Goal: Transaction & Acquisition: Purchase product/service

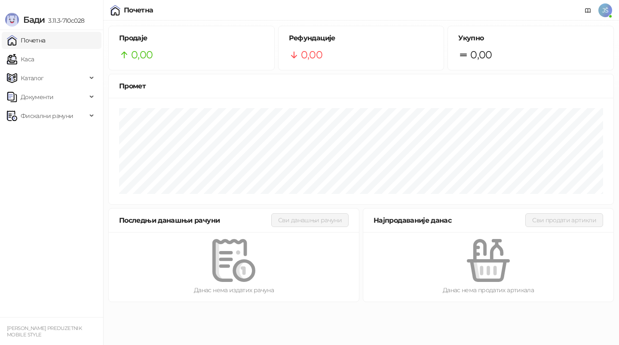
click at [10, 55] on link "Каса" at bounding box center [20, 59] width 27 height 17
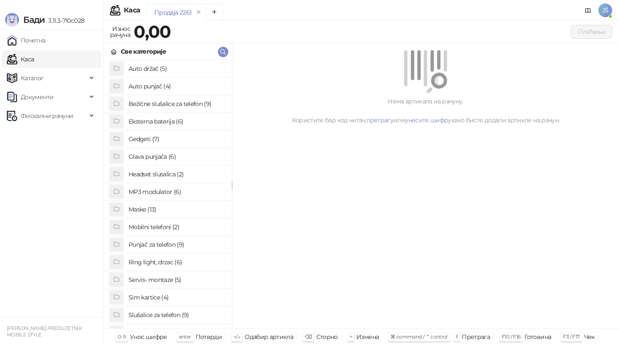
click at [153, 206] on h4 "Maske (13)" at bounding box center [176, 210] width 96 height 14
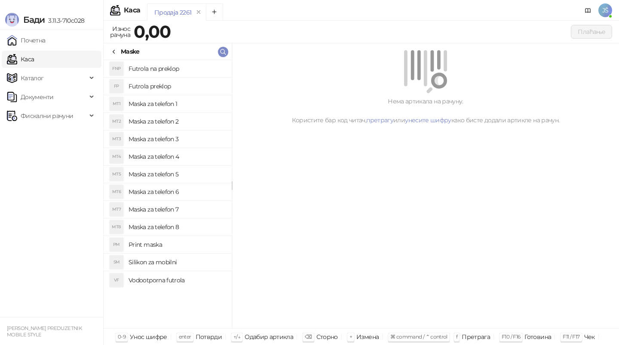
click at [185, 122] on h4 "Maska za telefon 2" at bounding box center [176, 122] width 96 height 14
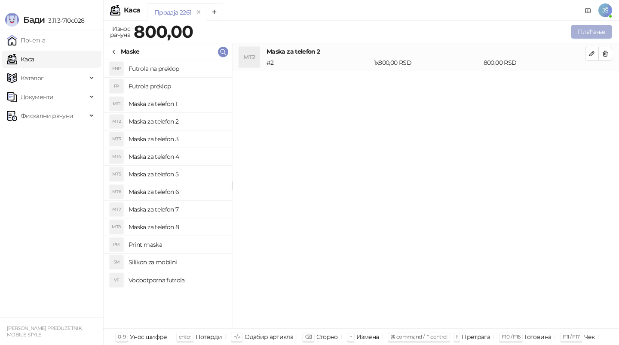
click at [597, 32] on button "Плаћање" at bounding box center [590, 32] width 41 height 14
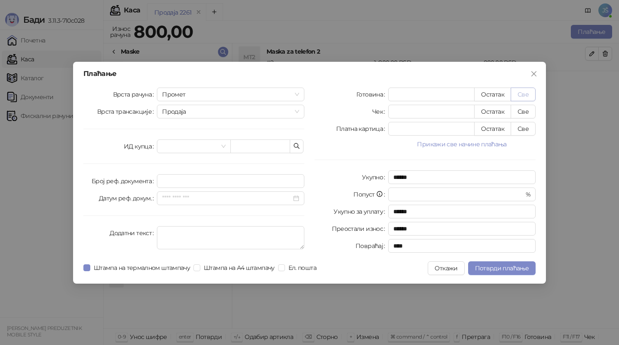
click at [526, 92] on button "Све" at bounding box center [522, 95] width 25 height 14
type input "***"
type input "****"
click at [498, 267] on span "Потврди плаћање" at bounding box center [502, 269] width 54 height 8
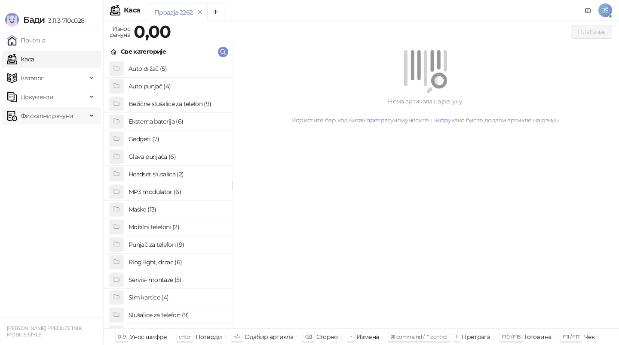
click at [48, 115] on span "Фискални рачуни" at bounding box center [47, 115] width 52 height 17
click at [56, 150] on link "По данима" at bounding box center [33, 153] width 46 height 17
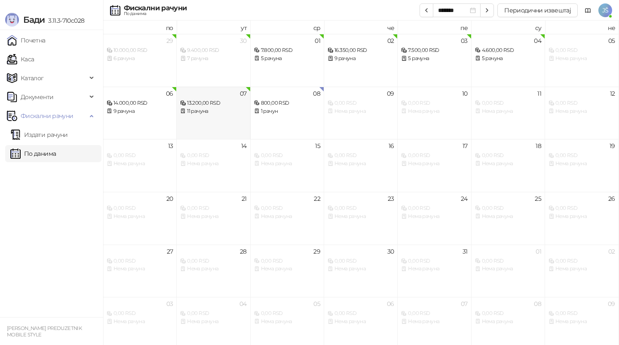
click at [216, 109] on div "11 рачуна" at bounding box center [213, 111] width 66 height 8
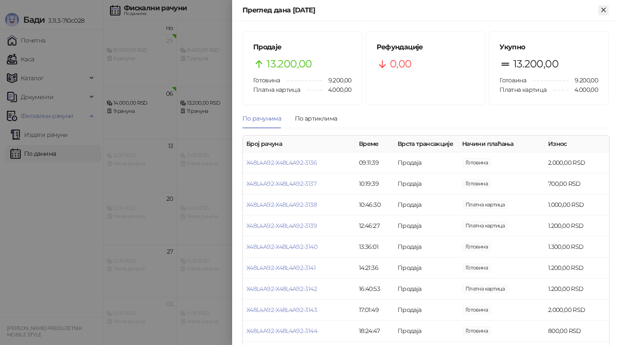
click at [603, 10] on icon "Close" at bounding box center [603, 10] width 4 height 4
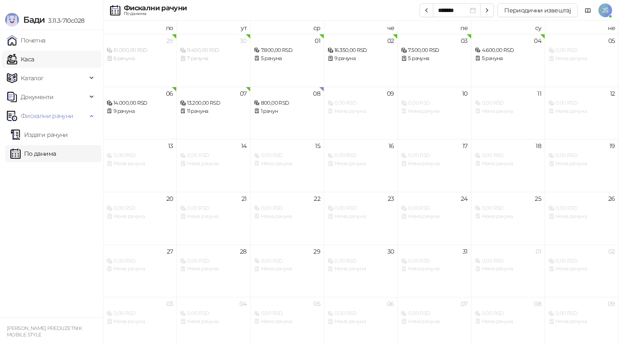
click at [34, 55] on link "Каса" at bounding box center [20, 59] width 27 height 17
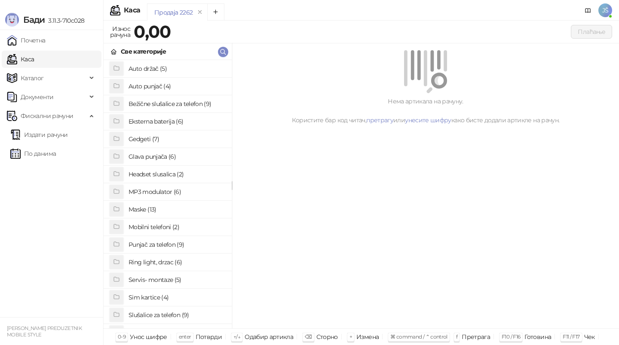
click at [159, 209] on h4 "Maske (13)" at bounding box center [176, 210] width 96 height 14
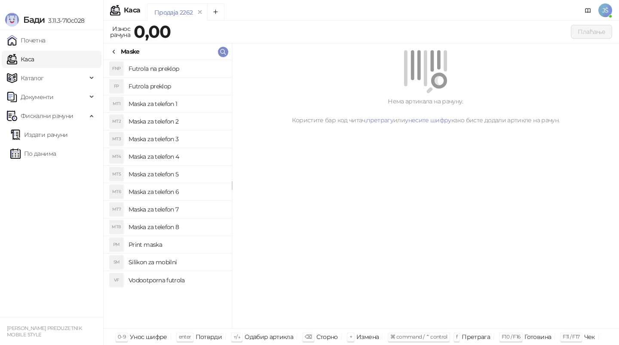
click at [189, 120] on h4 "Maska za telefon 2" at bounding box center [176, 122] width 96 height 14
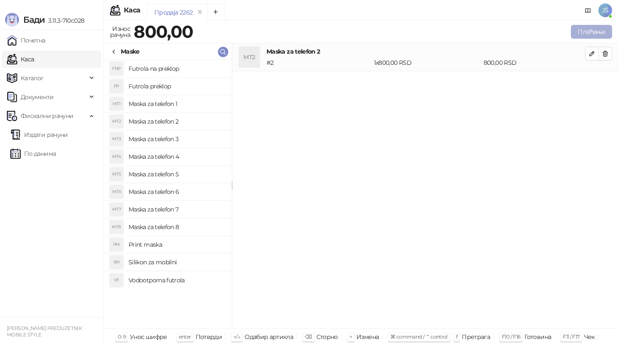
click at [597, 34] on button "Плаћање" at bounding box center [590, 32] width 41 height 14
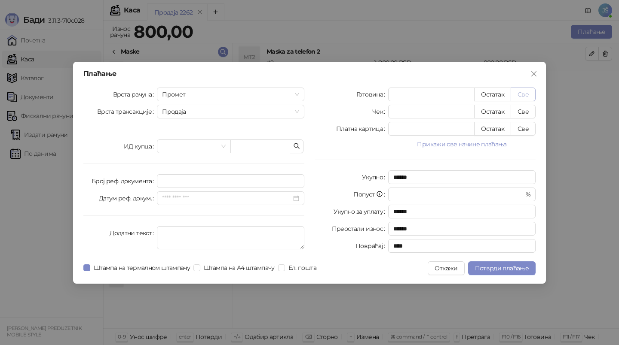
click at [527, 92] on button "Све" at bounding box center [522, 95] width 25 height 14
type input "***"
type input "****"
click at [501, 268] on span "Потврди плаћање" at bounding box center [502, 269] width 54 height 8
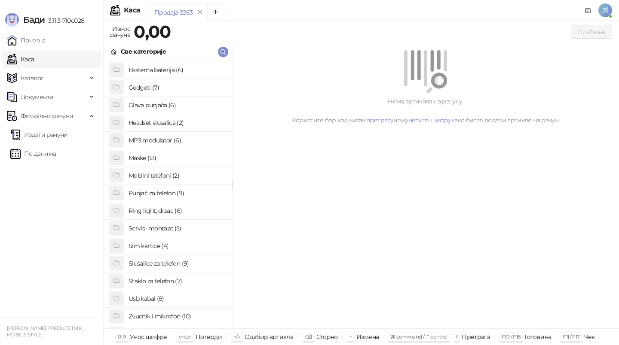
scroll to position [66, 0]
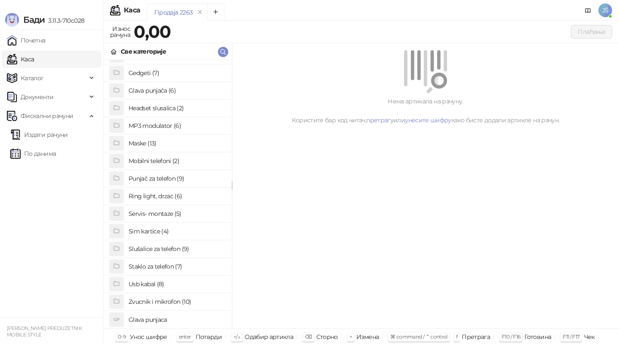
click at [157, 281] on h4 "Usb kabal (8)" at bounding box center [176, 285] width 96 height 14
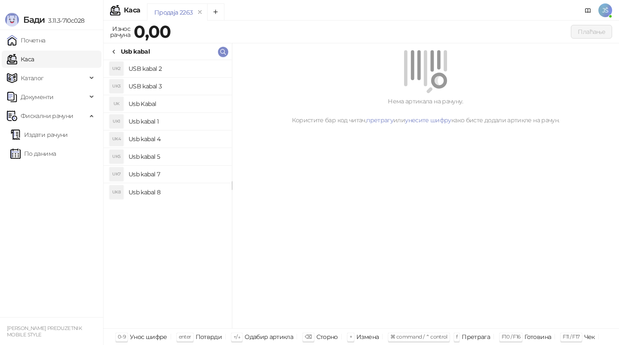
click at [163, 88] on h4 "USB kabal 3" at bounding box center [176, 86] width 96 height 14
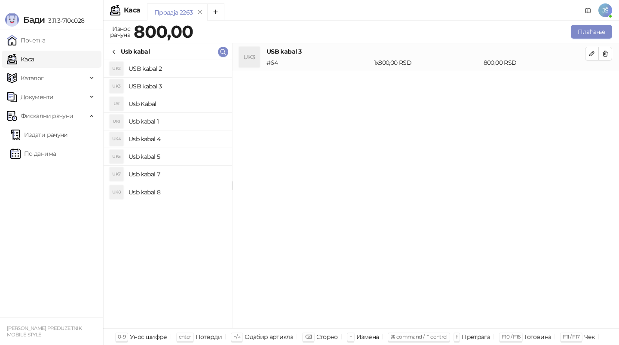
click at [179, 139] on h4 "Usb kabal 4" at bounding box center [176, 139] width 96 height 14
click at [608, 51] on icon "button" at bounding box center [604, 53] width 7 height 7
click at [119, 49] on div "Usb kabal" at bounding box center [129, 51] width 39 height 9
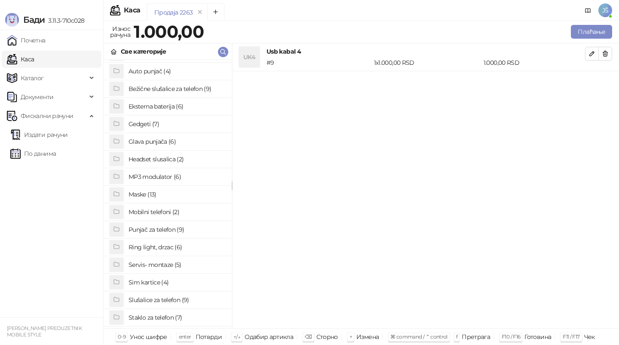
scroll to position [0, 0]
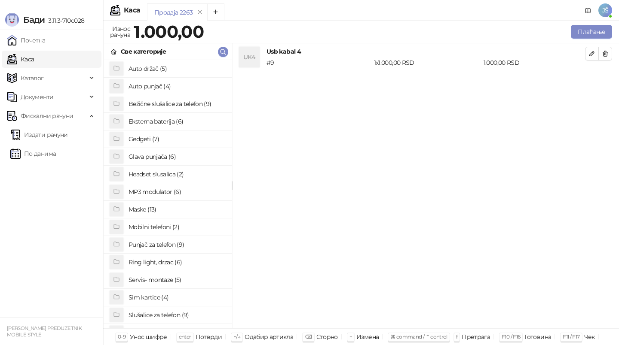
click at [165, 87] on h4 "Auto punjač (4)" at bounding box center [176, 86] width 96 height 14
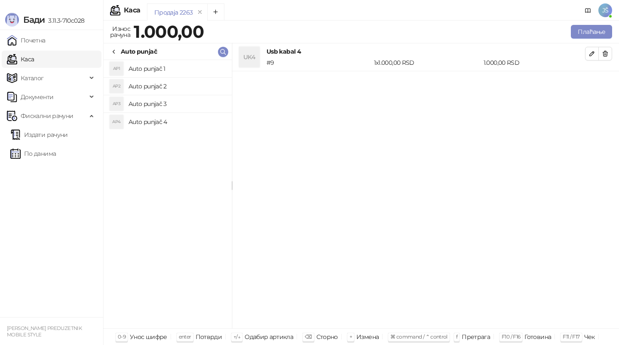
click at [165, 84] on h4 "Auto punjač 2" at bounding box center [176, 86] width 96 height 14
click at [171, 98] on h4 "Auto punjač 3" at bounding box center [176, 104] width 96 height 14
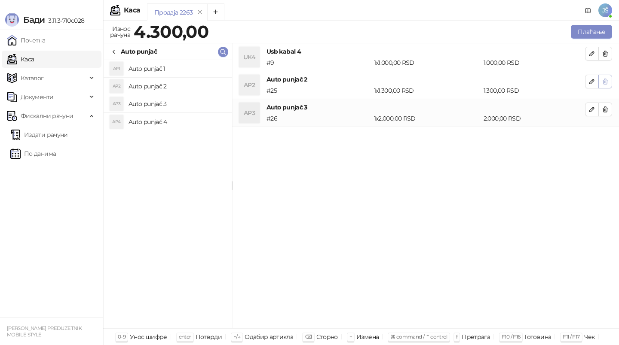
click at [604, 82] on icon "button" at bounding box center [604, 81] width 7 height 7
click at [117, 51] on div "Auto punjač" at bounding box center [133, 51] width 46 height 9
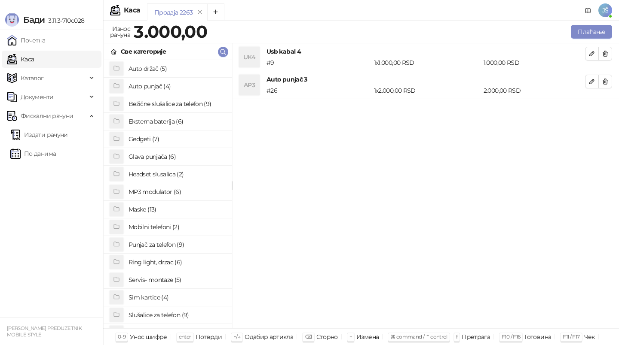
click at [174, 107] on h4 "Bežične slušalice za telefon (9)" at bounding box center [176, 104] width 96 height 14
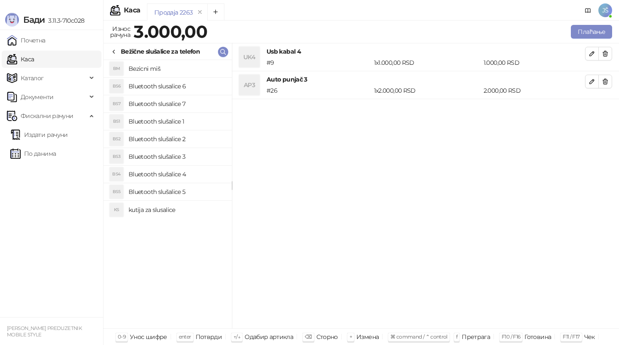
click at [179, 170] on h4 "Bluetooth slušalice 4" at bounding box center [176, 175] width 96 height 14
click at [177, 157] on h4 "Bluetooth slušalice 3" at bounding box center [176, 157] width 96 height 14
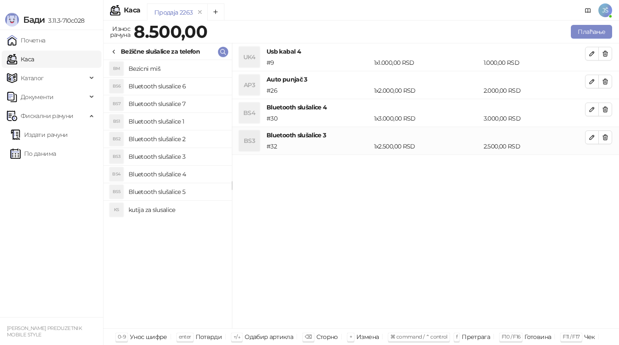
click at [190, 136] on h4 "Bluetooth slušalice 2" at bounding box center [176, 139] width 96 height 14
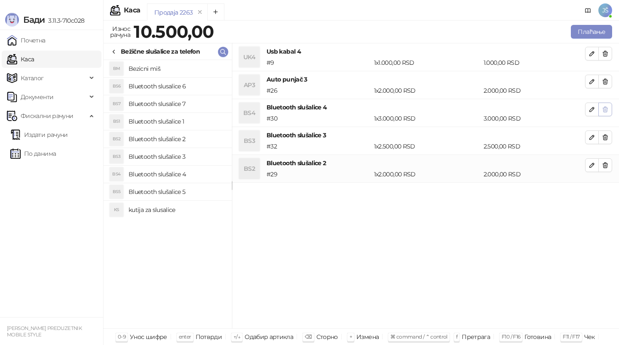
click at [607, 113] on span "button" at bounding box center [604, 109] width 7 height 8
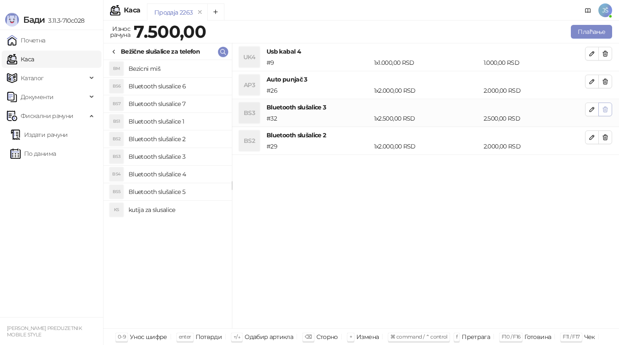
click at [603, 110] on icon "button" at bounding box center [604, 109] width 7 height 7
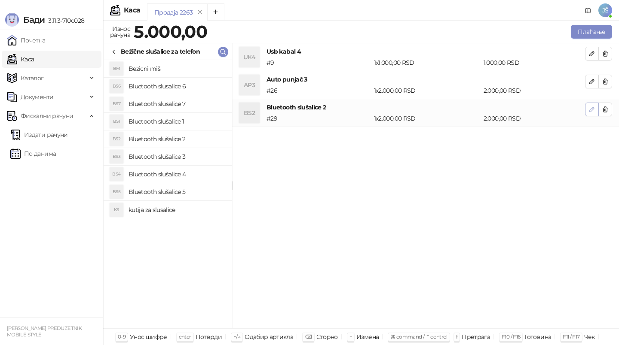
click at [589, 112] on icon "button" at bounding box center [591, 109] width 4 height 4
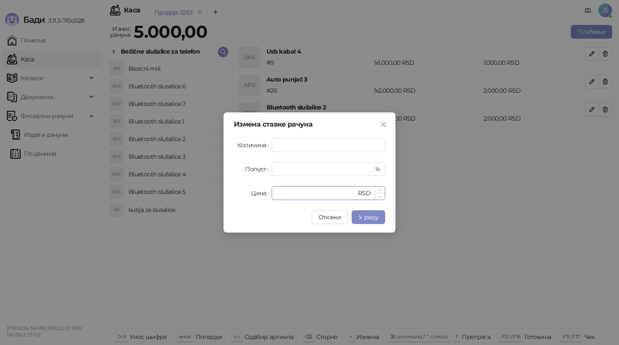
click at [332, 198] on input "****" at bounding box center [316, 193] width 79 height 13
type input "****"
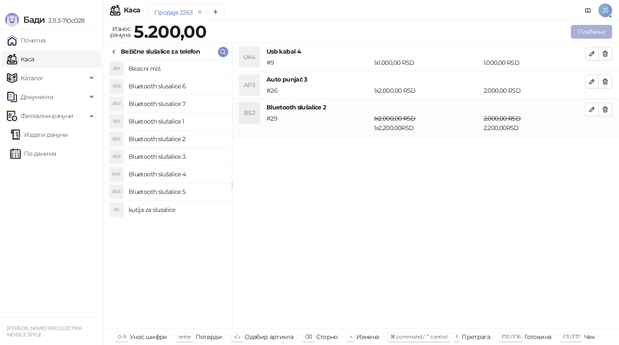
click at [594, 37] on button "Плаћање" at bounding box center [590, 32] width 41 height 14
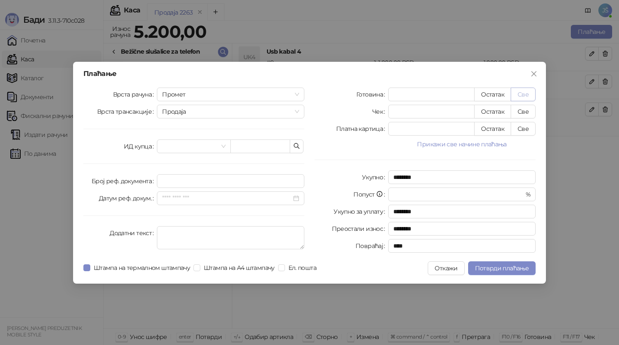
click at [531, 91] on button "Све" at bounding box center [522, 95] width 25 height 14
type input "****"
click at [499, 269] on span "Потврди плаћање" at bounding box center [502, 269] width 54 height 8
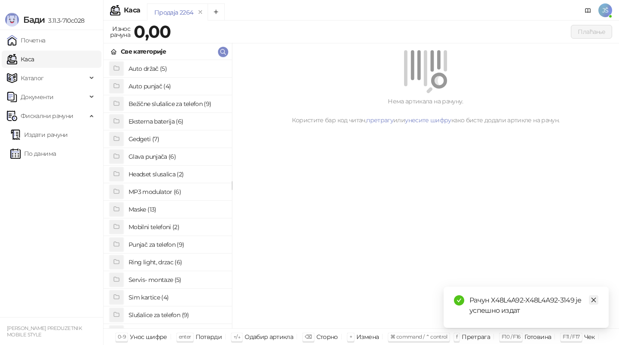
click at [595, 301] on icon "close" at bounding box center [593, 300] width 6 height 6
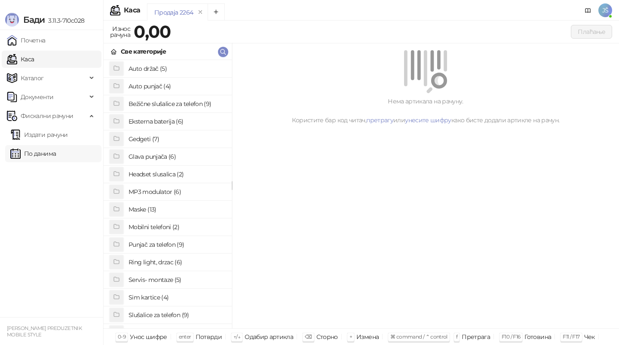
click at [56, 149] on link "По данима" at bounding box center [33, 153] width 46 height 17
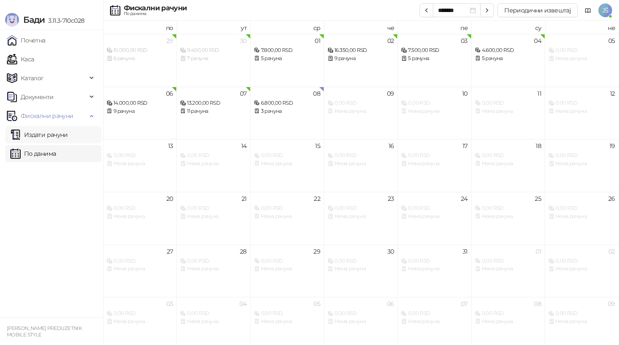
click at [67, 139] on link "Издати рачуни" at bounding box center [39, 134] width 58 height 17
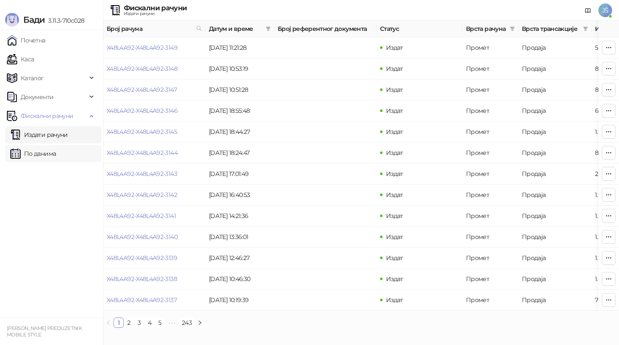
click at [56, 152] on link "По данима" at bounding box center [33, 153] width 46 height 17
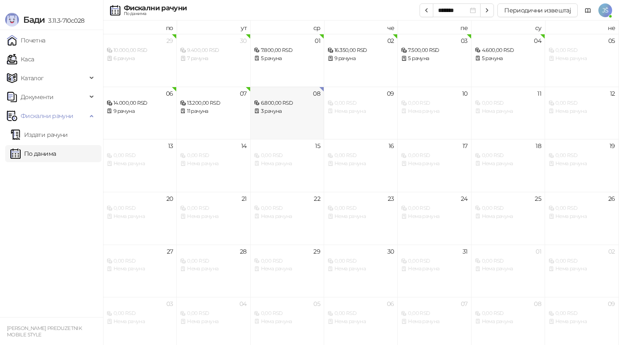
click at [287, 106] on div "6.800,00 RSD" at bounding box center [287, 103] width 66 height 8
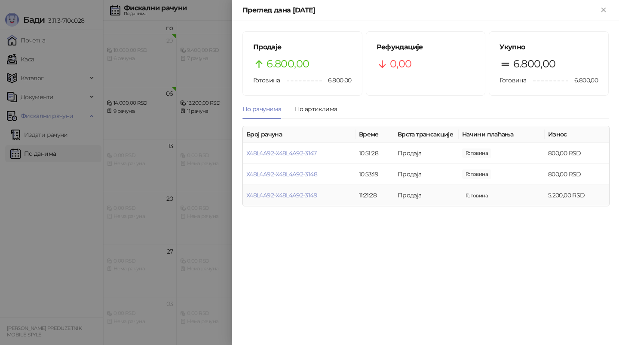
click at [514, 198] on td "Готовина" at bounding box center [501, 195] width 86 height 21
click at [317, 195] on link "X48L4A92-X48L4A92-3149" at bounding box center [281, 196] width 71 height 8
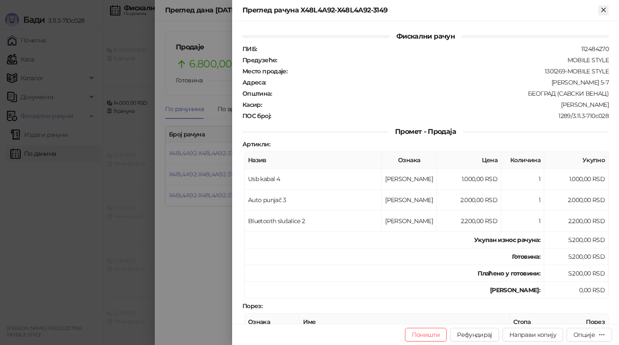
click at [606, 11] on icon "Close" at bounding box center [603, 10] width 8 height 8
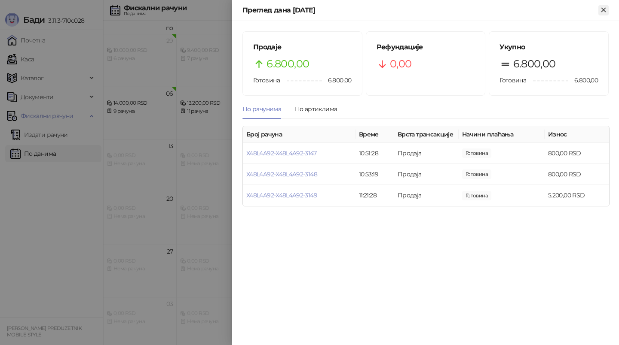
click at [598, 13] on button "Close" at bounding box center [603, 10] width 10 height 10
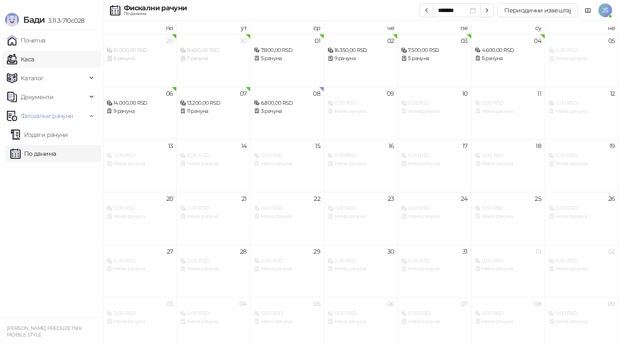
click at [34, 66] on link "Каса" at bounding box center [20, 59] width 27 height 17
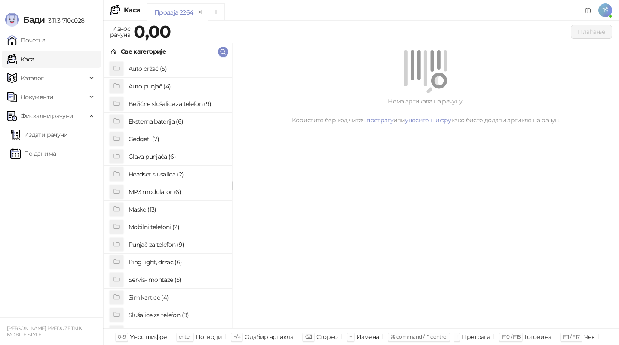
click at [174, 110] on h4 "Bežične slušalice za telefon (9)" at bounding box center [176, 104] width 96 height 14
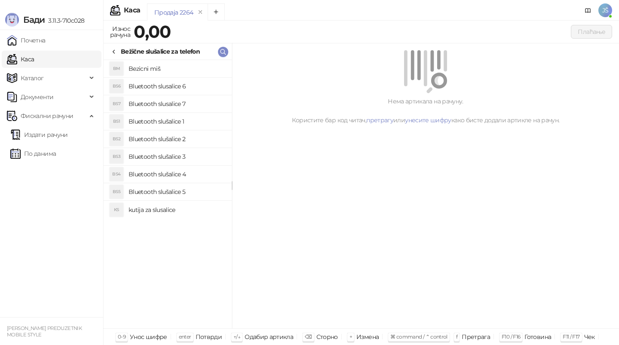
click at [180, 190] on h4 "Bluetooth slušalice 5" at bounding box center [176, 192] width 96 height 14
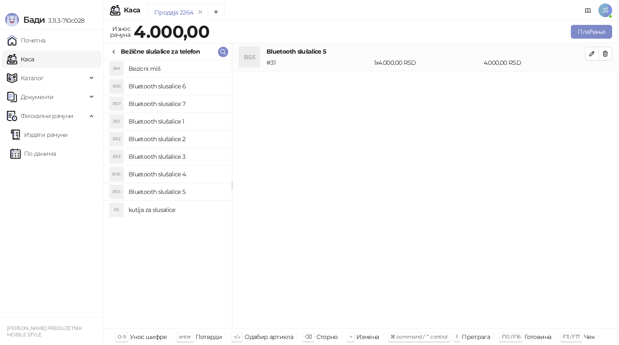
click at [183, 210] on h4 "kutija za slusalice" at bounding box center [176, 210] width 96 height 14
click at [178, 169] on h4 "Bluetooth slušalice 4" at bounding box center [176, 175] width 96 height 14
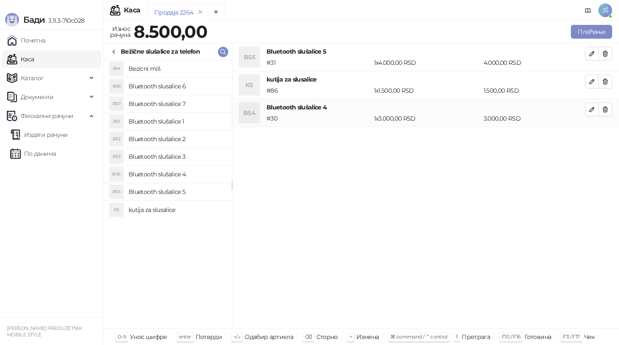
click at [178, 152] on h4 "Bluetooth slušalice 3" at bounding box center [176, 157] width 96 height 14
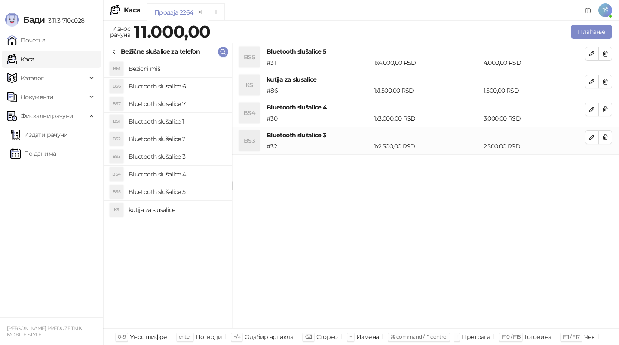
click at [181, 134] on h4 "Bluetooth slušalice 2" at bounding box center [176, 139] width 96 height 14
click at [188, 116] on h4 "Bluetooth slušalice 1" at bounding box center [176, 122] width 96 height 14
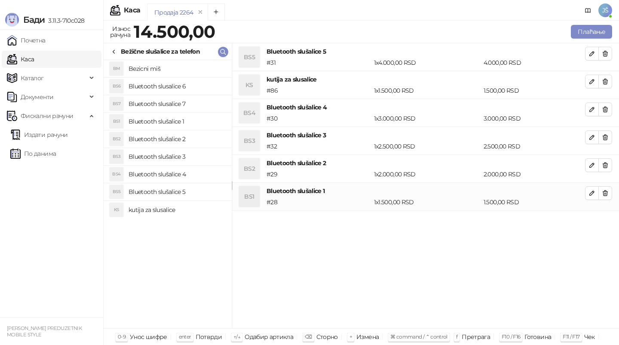
click at [190, 107] on h4 "Bluetooth slusalice 7" at bounding box center [176, 104] width 96 height 14
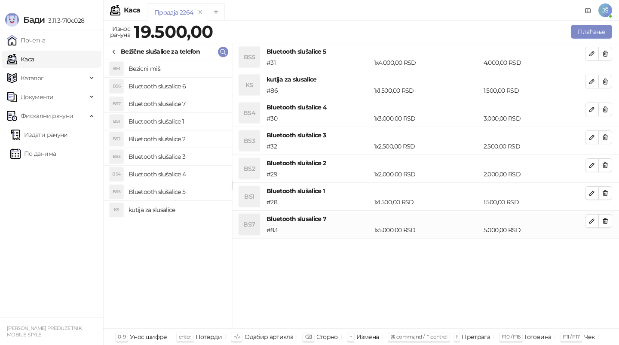
click at [195, 85] on h4 "Bluetooth slusalice 6" at bounding box center [176, 86] width 96 height 14
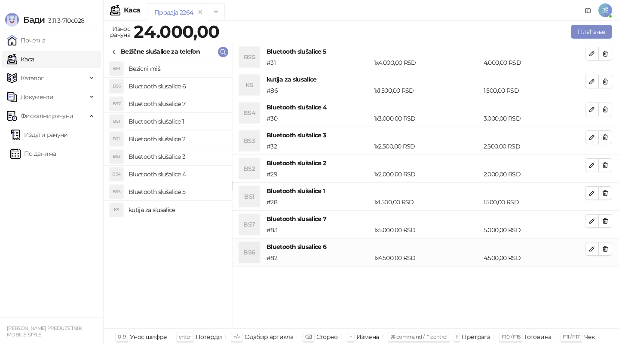
click at [191, 72] on h4 "Bezicni miš" at bounding box center [176, 69] width 96 height 14
click at [606, 58] on button "button" at bounding box center [605, 54] width 14 height 14
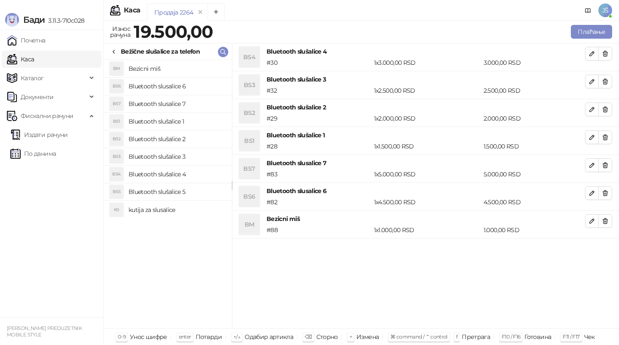
click at [606, 58] on button "button" at bounding box center [605, 54] width 14 height 14
click at [606, 75] on button "button" at bounding box center [605, 82] width 14 height 14
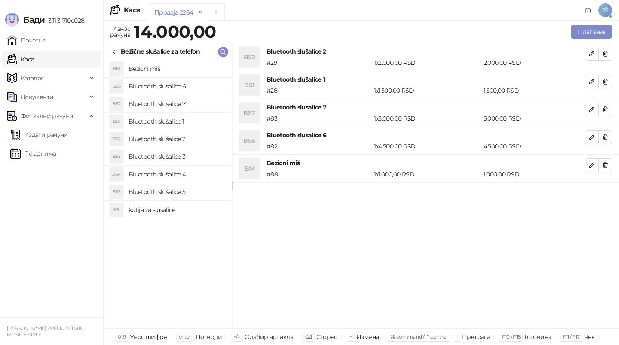
click at [606, 58] on button "button" at bounding box center [605, 54] width 14 height 14
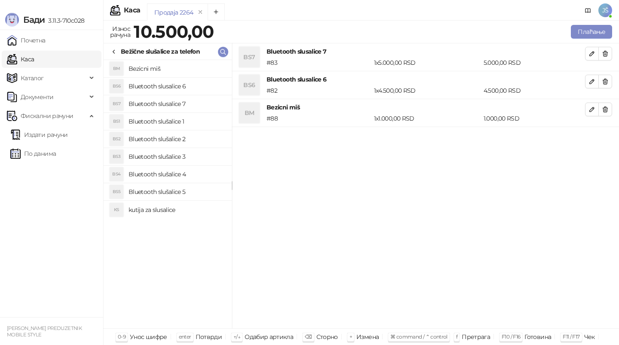
click at [606, 58] on button "button" at bounding box center [605, 54] width 14 height 14
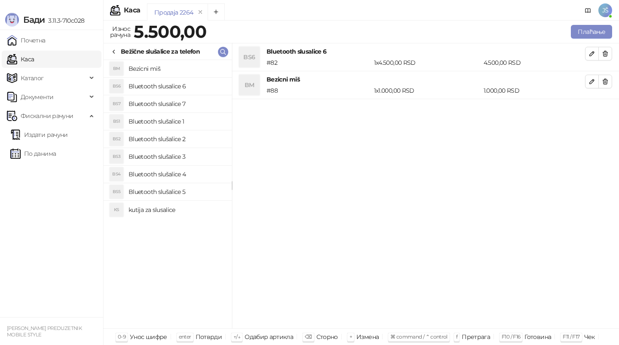
click at [606, 58] on button "button" at bounding box center [605, 54] width 14 height 14
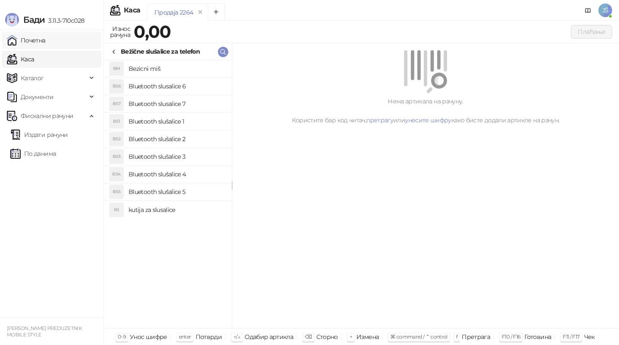
click at [46, 47] on link "Почетна" at bounding box center [26, 40] width 39 height 17
